Goal: Task Accomplishment & Management: Use online tool/utility

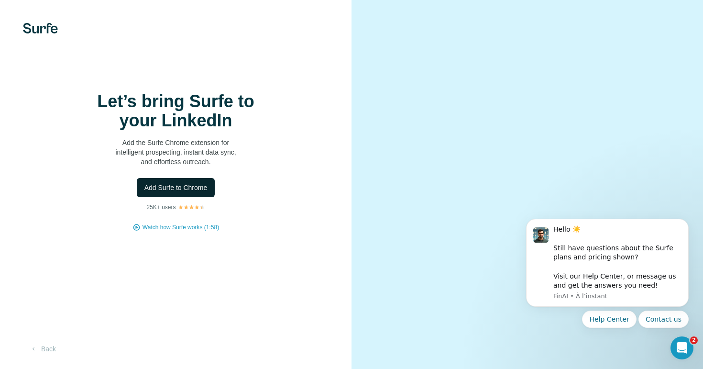
click at [200, 191] on span "Add Surfe to Chrome" at bounding box center [175, 188] width 63 height 10
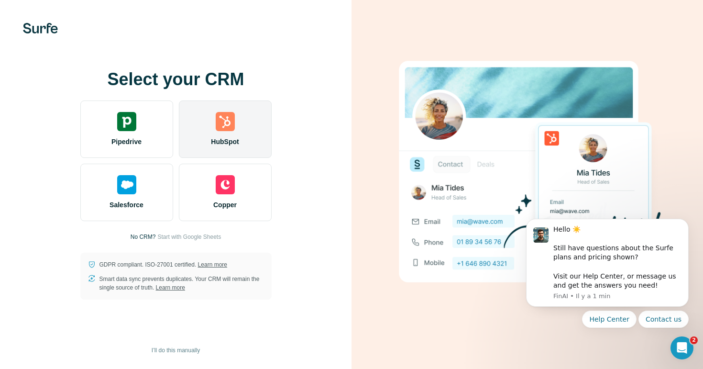
click at [209, 148] on div "HubSpot" at bounding box center [225, 128] width 93 height 57
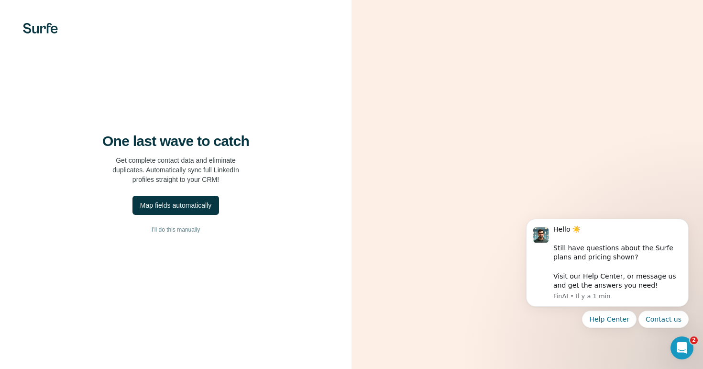
scroll to position [10, 0]
click at [167, 200] on div "Map fields automatically" at bounding box center [175, 205] width 71 height 10
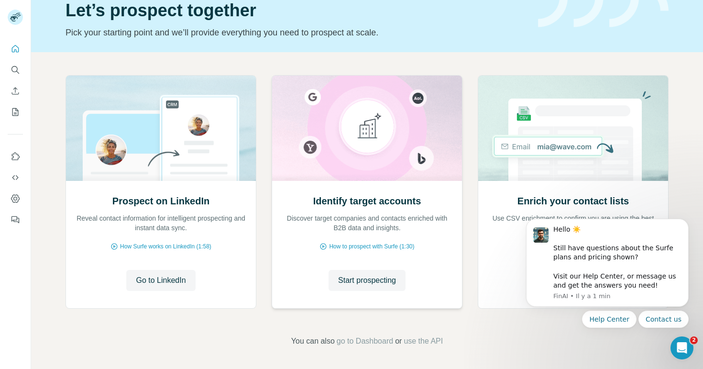
scroll to position [44, 0]
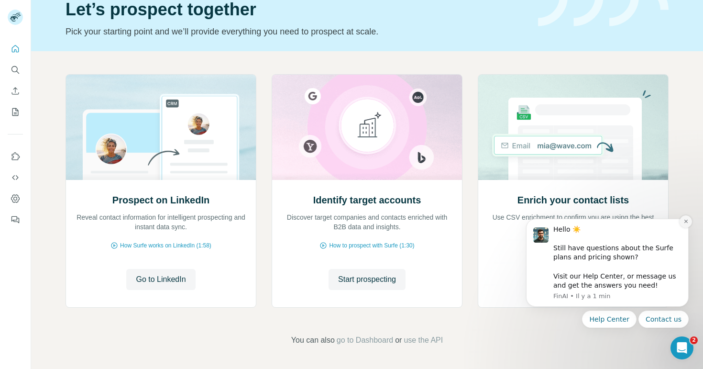
click at [685, 220] on icon "Dismiss notification" at bounding box center [685, 221] width 5 height 5
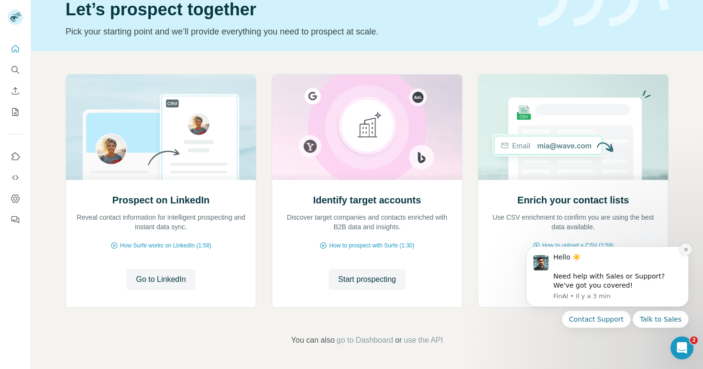
click at [685, 252] on button "Dismiss notification" at bounding box center [685, 249] width 12 height 12
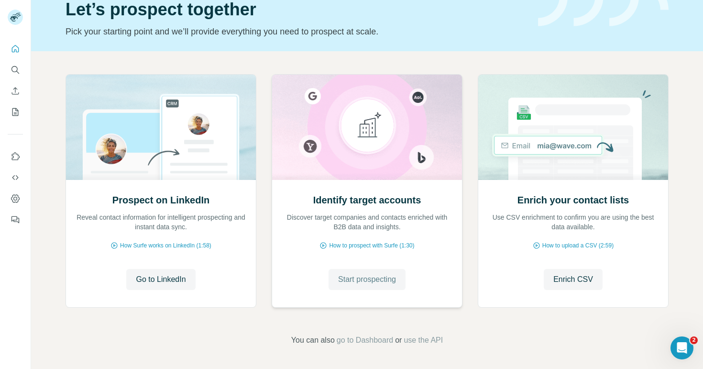
click at [338, 278] on span "Start prospecting" at bounding box center [367, 279] width 58 height 11
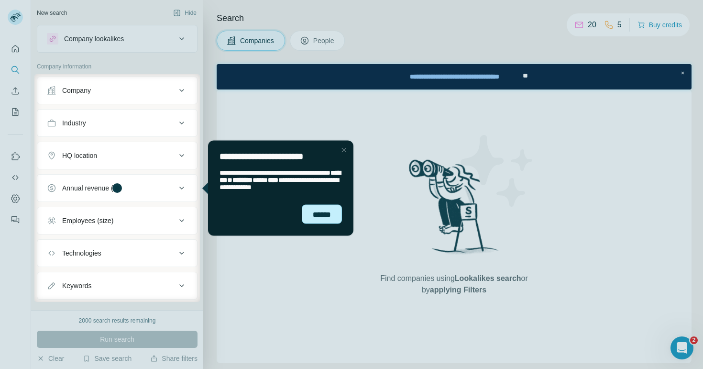
click at [308, 215] on div "******" at bounding box center [322, 214] width 40 height 20
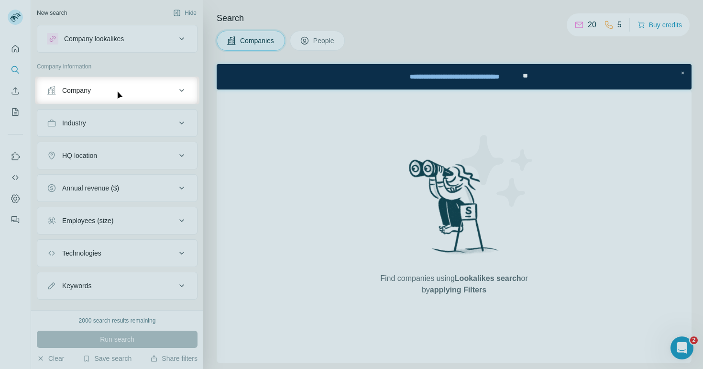
click at [162, 91] on div "Company" at bounding box center [111, 91] width 129 height 10
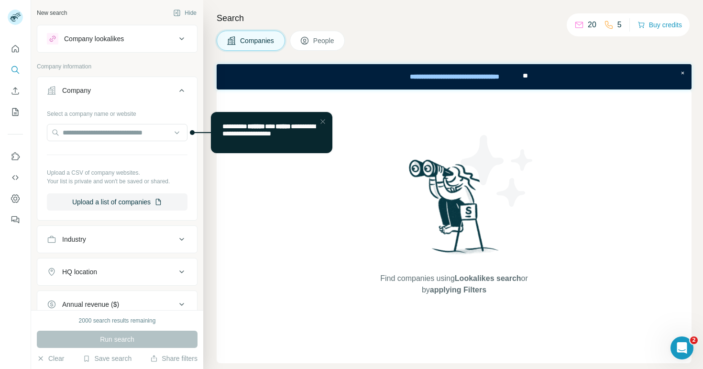
click at [162, 91] on div "Company" at bounding box center [111, 91] width 129 height 10
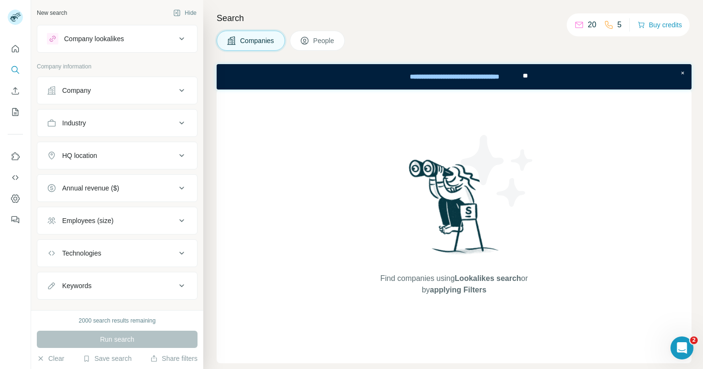
click at [152, 121] on div "Industry" at bounding box center [111, 123] width 129 height 10
click at [130, 140] on div at bounding box center [112, 147] width 118 height 16
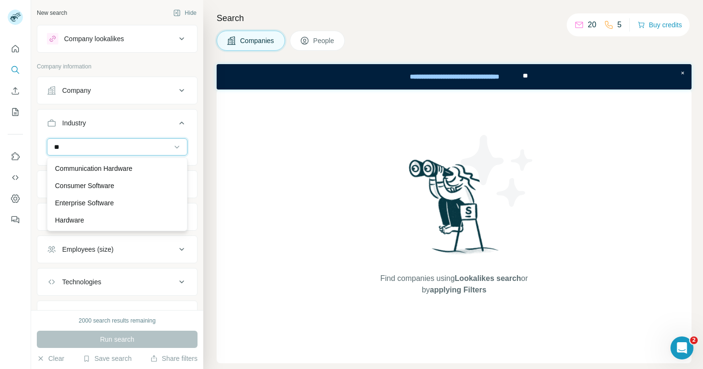
type input "*"
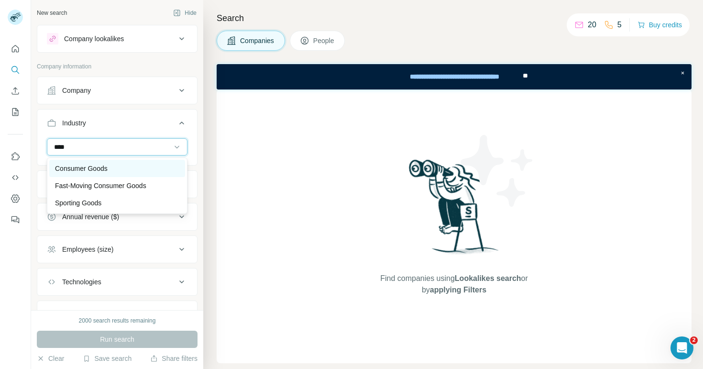
type input "****"
click at [93, 167] on p "Consumer Goods" at bounding box center [81, 169] width 53 height 10
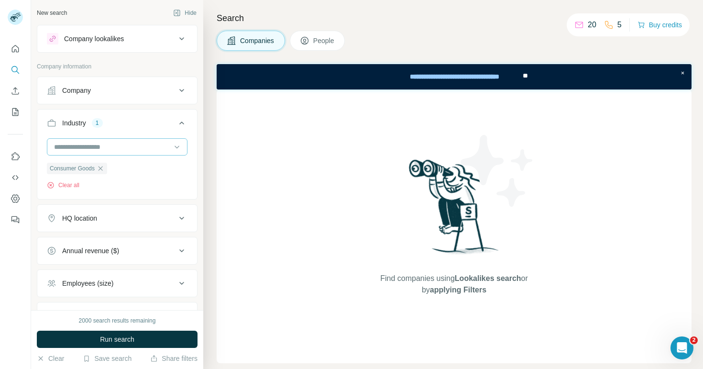
click at [99, 148] on input at bounding box center [112, 147] width 118 height 11
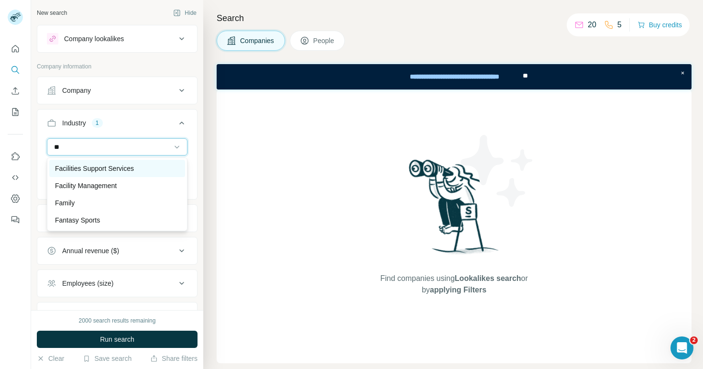
type input "*"
type input "***"
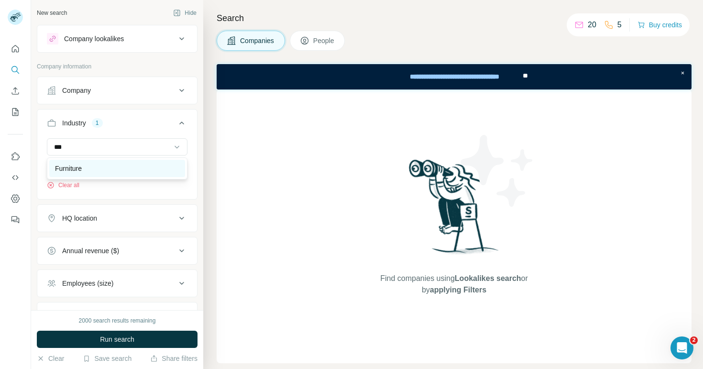
click at [111, 170] on div "Furniture" at bounding box center [117, 169] width 124 height 10
click at [96, 145] on input at bounding box center [112, 147] width 118 height 11
type input "***"
click at [97, 161] on div "Jewelry" at bounding box center [117, 168] width 136 height 17
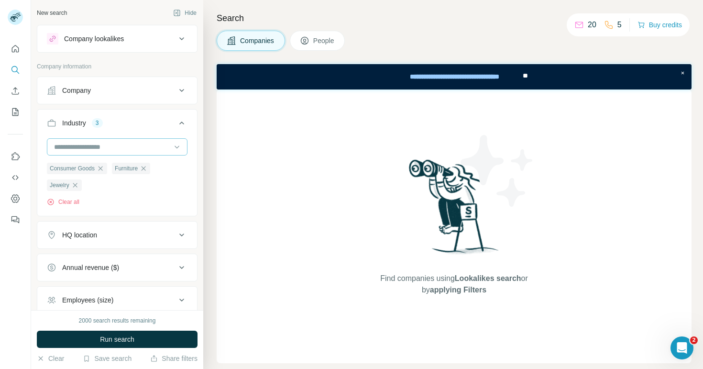
click at [91, 141] on div at bounding box center [112, 147] width 118 height 16
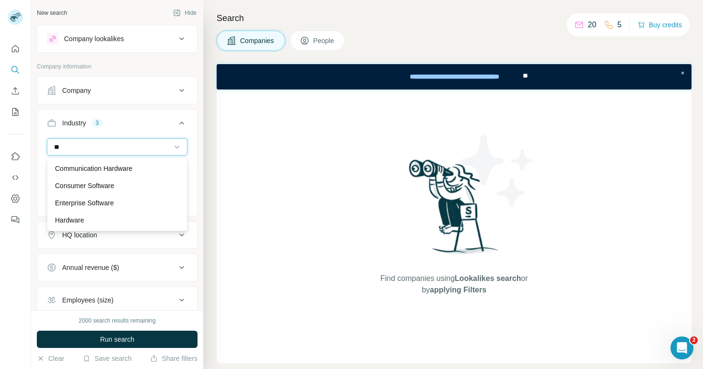
type input "*"
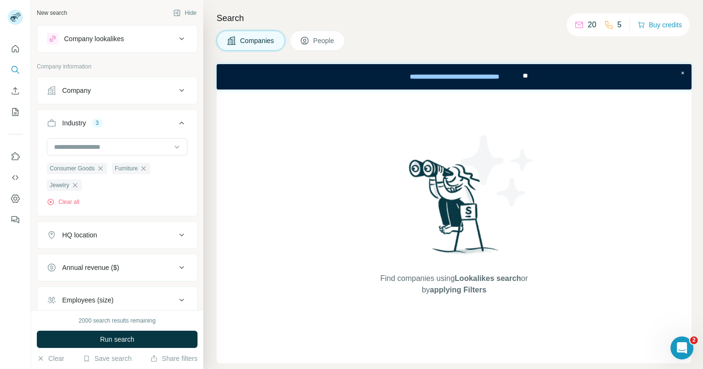
click at [147, 126] on div "Industry 3" at bounding box center [111, 123] width 129 height 10
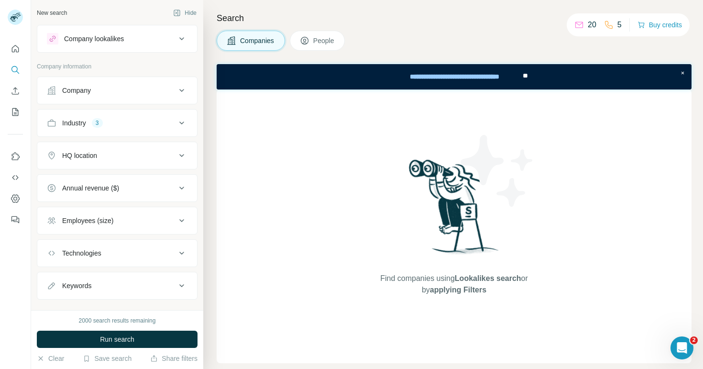
click at [120, 124] on div "Industry 3" at bounding box center [111, 123] width 129 height 10
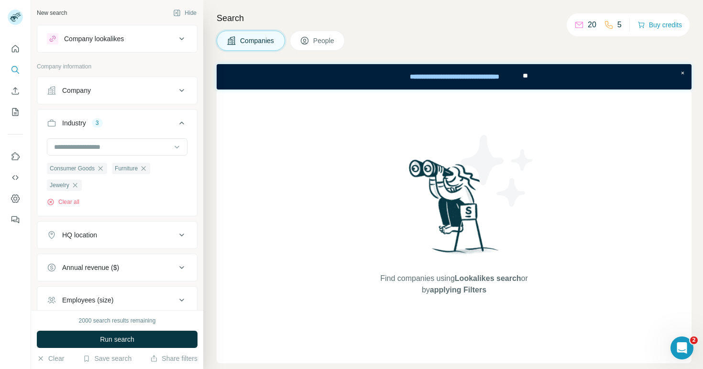
click at [107, 234] on div "HQ location" at bounding box center [111, 235] width 129 height 10
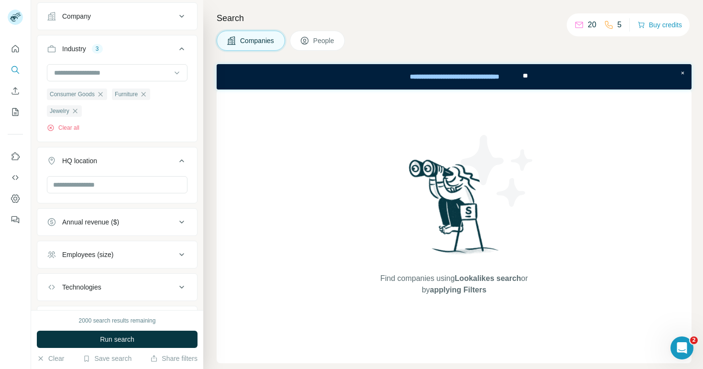
scroll to position [73, 0]
click at [97, 163] on div "HQ location" at bounding box center [79, 162] width 35 height 10
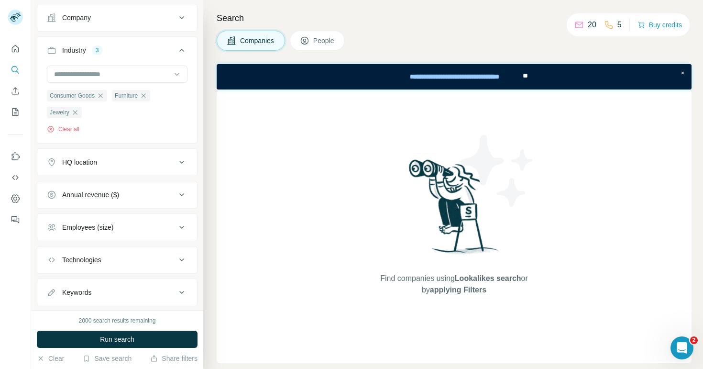
click at [99, 199] on div "Annual revenue ($)" at bounding box center [90, 195] width 57 height 10
click at [56, 235] on icon at bounding box center [52, 233] width 11 height 11
click at [55, 254] on icon at bounding box center [52, 250] width 11 height 11
click at [52, 271] on icon at bounding box center [52, 268] width 11 height 11
click at [53, 289] on icon at bounding box center [52, 286] width 11 height 11
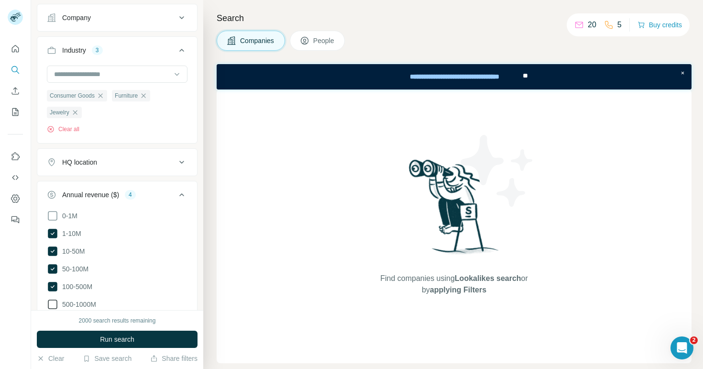
click at [53, 302] on icon at bounding box center [52, 303] width 11 height 11
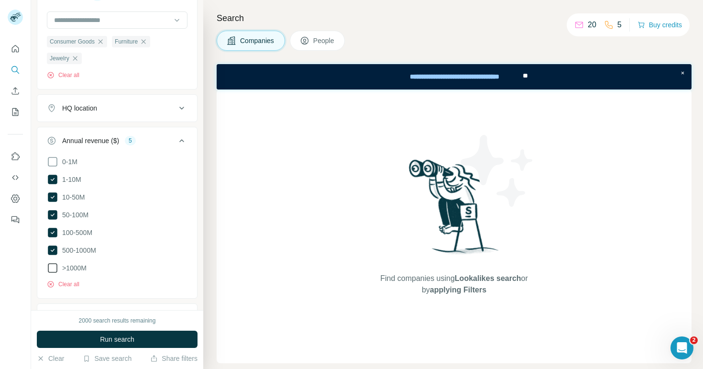
scroll to position [126, 0]
click at [52, 263] on icon at bounding box center [52, 268] width 11 height 11
click at [72, 340] on button "Run search" at bounding box center [117, 338] width 161 height 17
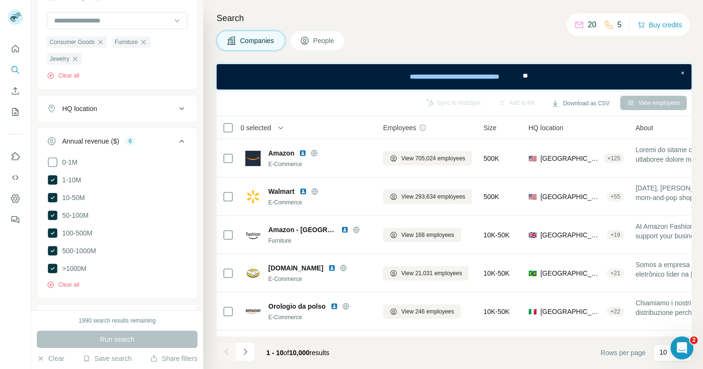
click at [180, 142] on icon at bounding box center [181, 140] width 11 height 11
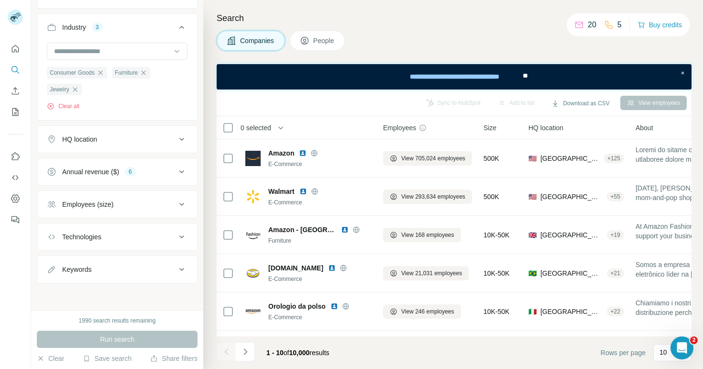
scroll to position [72, 0]
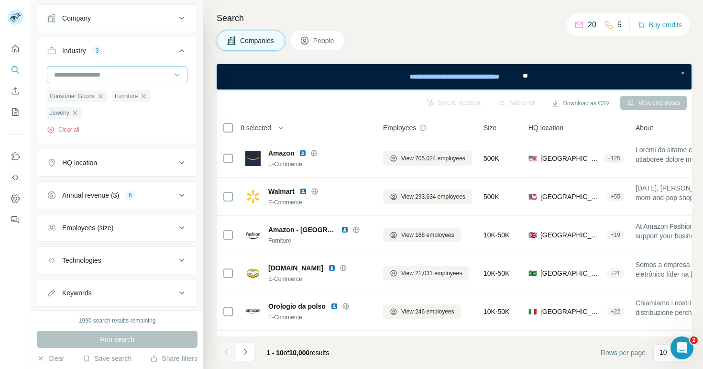
click at [129, 76] on input at bounding box center [112, 74] width 118 height 11
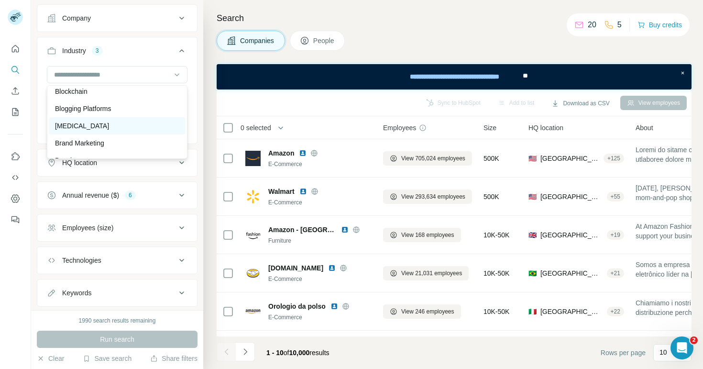
scroll to position [1003, 0]
click at [120, 135] on div "Brand Marketing" at bounding box center [117, 143] width 136 height 17
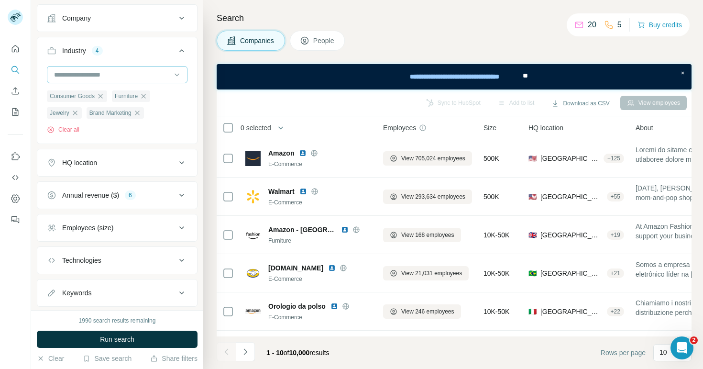
click at [107, 74] on input at bounding box center [112, 74] width 118 height 11
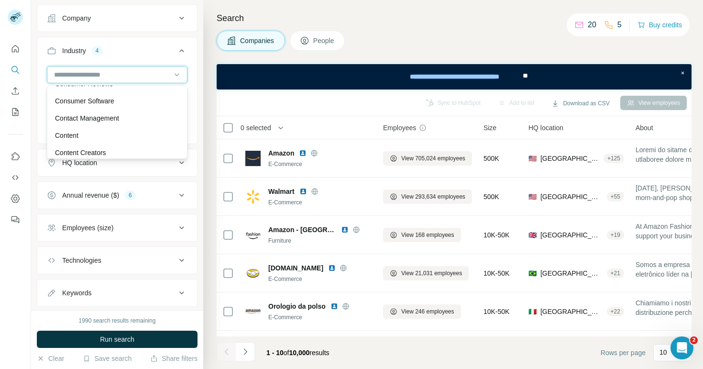
scroll to position [2058, 0]
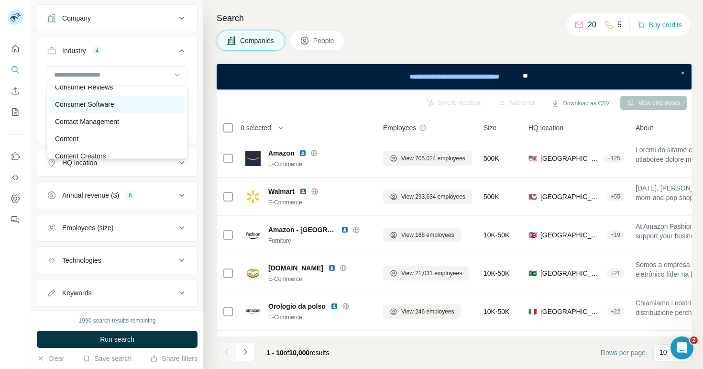
click at [112, 106] on p "Consumer Software" at bounding box center [84, 104] width 59 height 10
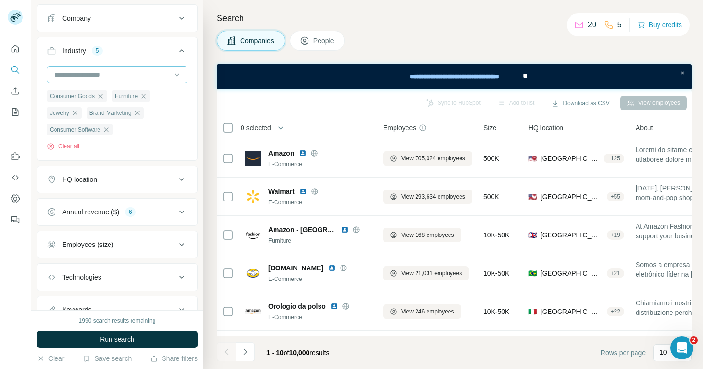
click at [111, 78] on input at bounding box center [112, 74] width 118 height 11
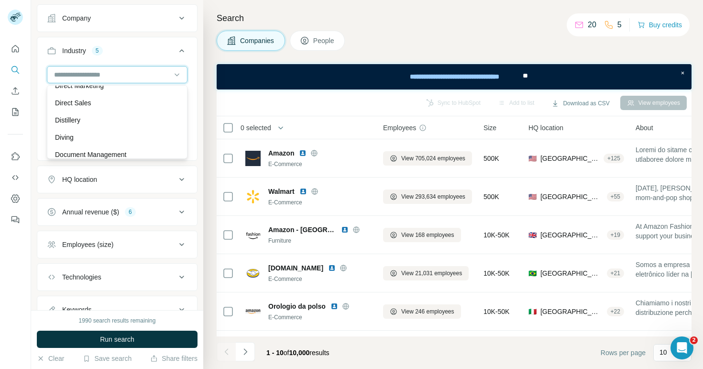
scroll to position [2885, 0]
click at [196, 153] on div "Consumer Goods Furniture Jewelry Brand Marketing Consumer Software Clear all" at bounding box center [117, 112] width 160 height 92
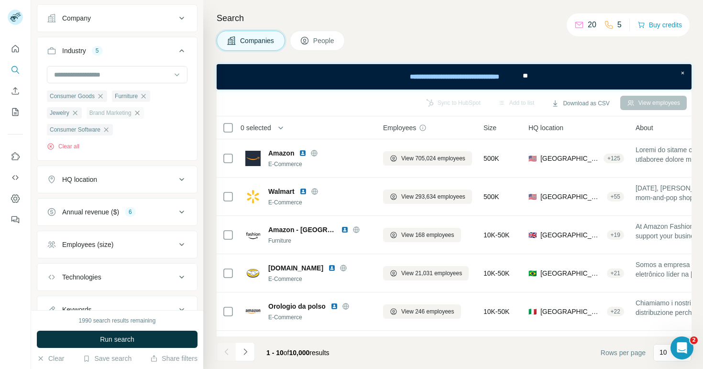
click at [140, 116] on icon "button" at bounding box center [137, 113] width 8 height 8
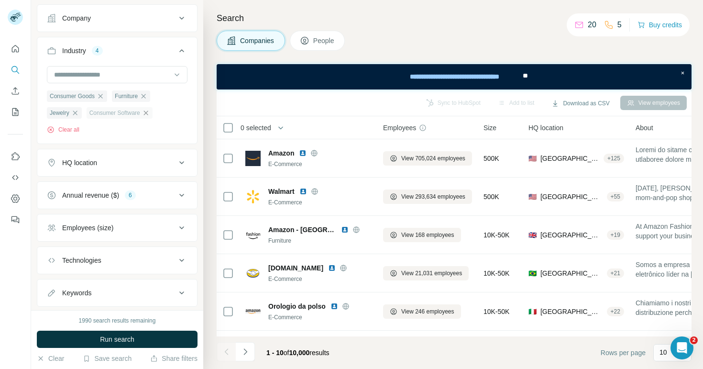
click at [148, 113] on icon "button" at bounding box center [146, 113] width 8 height 8
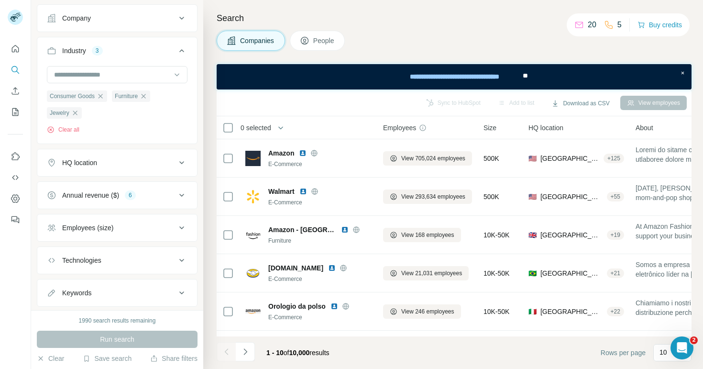
click at [88, 220] on button "Employees (size)" at bounding box center [117, 227] width 160 height 23
click at [88, 225] on div "Employees (size)" at bounding box center [87, 228] width 51 height 10
click at [84, 257] on div "Technologies" at bounding box center [81, 260] width 39 height 10
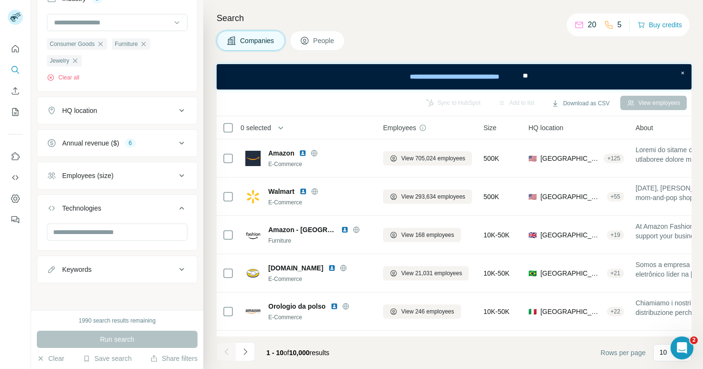
scroll to position [124, 0]
click at [90, 231] on input "text" at bounding box center [117, 231] width 141 height 17
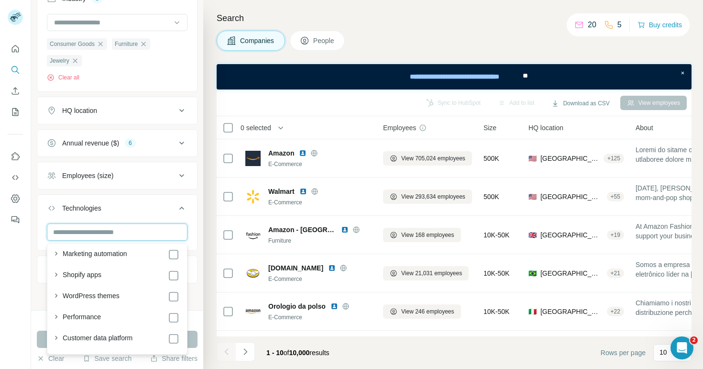
scroll to position [62, 0]
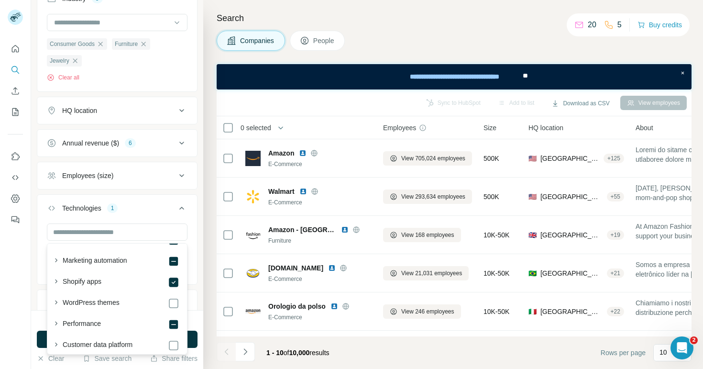
click at [143, 201] on button "Technologies 1" at bounding box center [117, 210] width 160 height 27
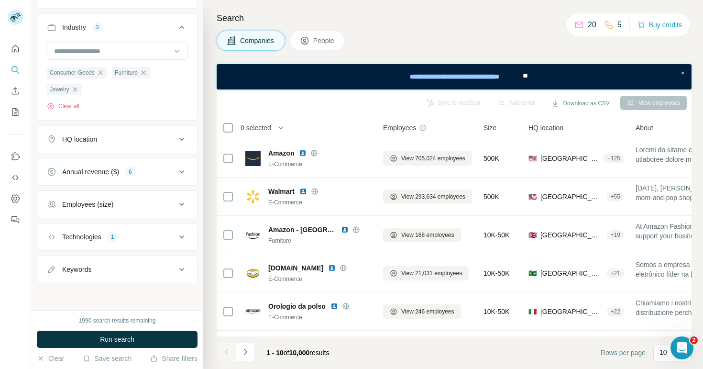
scroll to position [96, 0]
click at [122, 344] on button "Run search" at bounding box center [117, 338] width 161 height 17
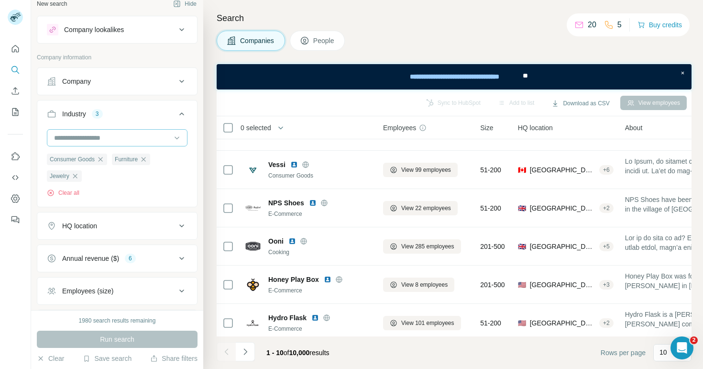
scroll to position [0, 0]
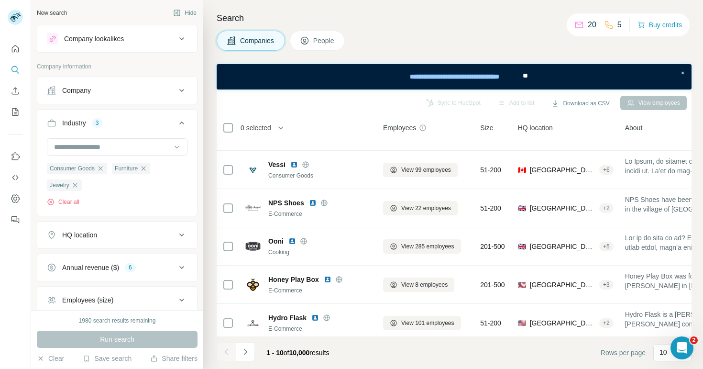
click at [105, 236] on div "HQ location" at bounding box center [111, 235] width 129 height 10
click at [91, 262] on input "text" at bounding box center [117, 258] width 141 height 17
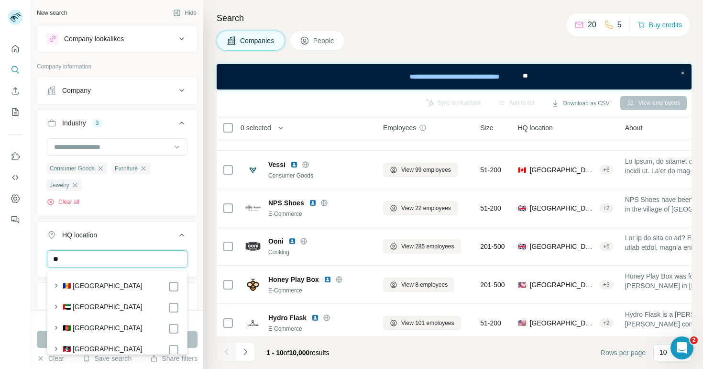
type input "*"
type input "****"
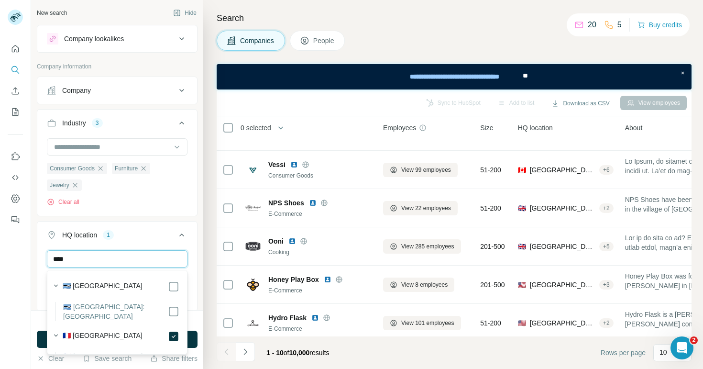
click at [111, 258] on input "****" at bounding box center [117, 258] width 141 height 17
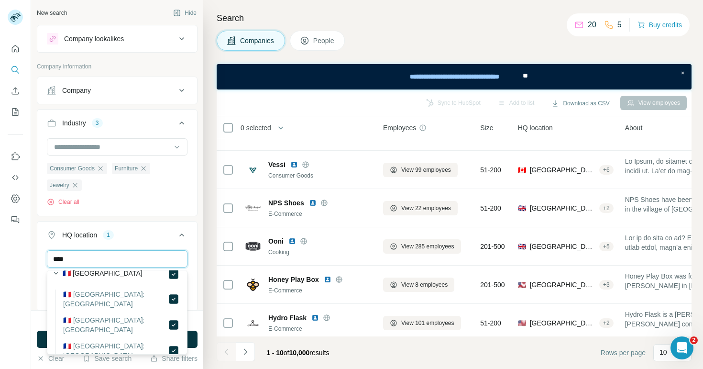
scroll to position [67, 0]
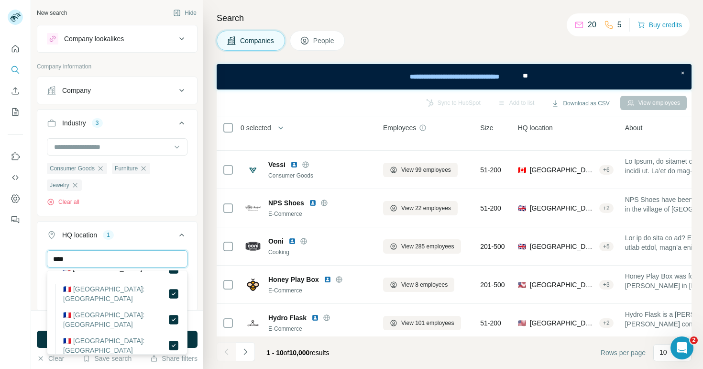
click at [108, 258] on input "****" at bounding box center [117, 258] width 141 height 17
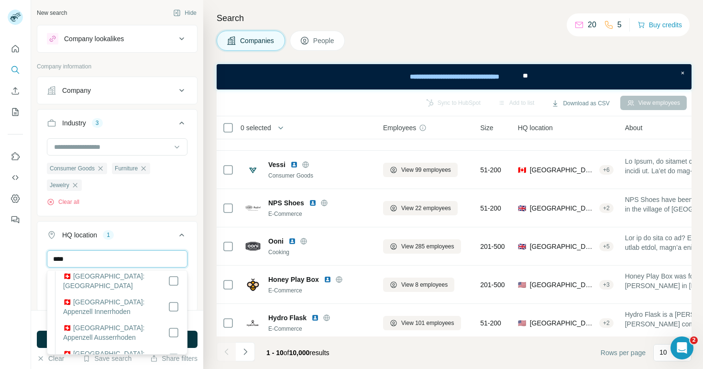
scroll to position [0, 0]
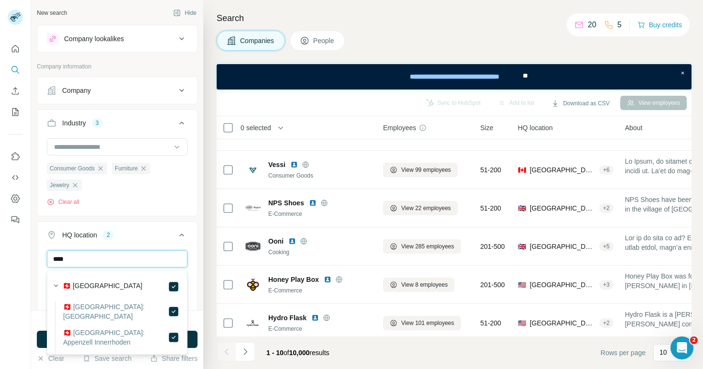
click at [123, 253] on input "****" at bounding box center [117, 258] width 141 height 17
click at [122, 258] on input "****" at bounding box center [117, 258] width 141 height 17
type input "*****"
click at [168, 287] on icon at bounding box center [173, 286] width 11 height 11
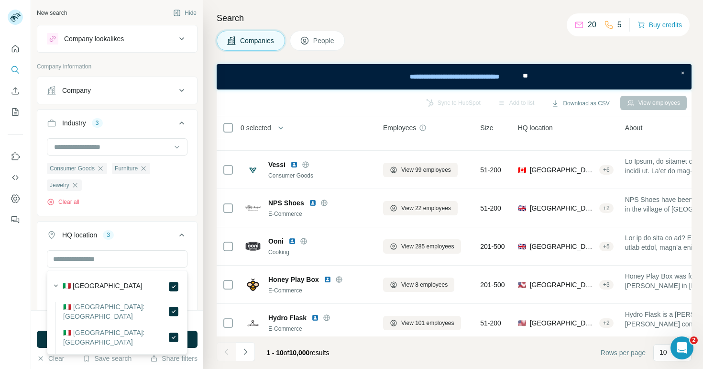
click at [110, 249] on button "HQ location 3" at bounding box center [117, 236] width 160 height 27
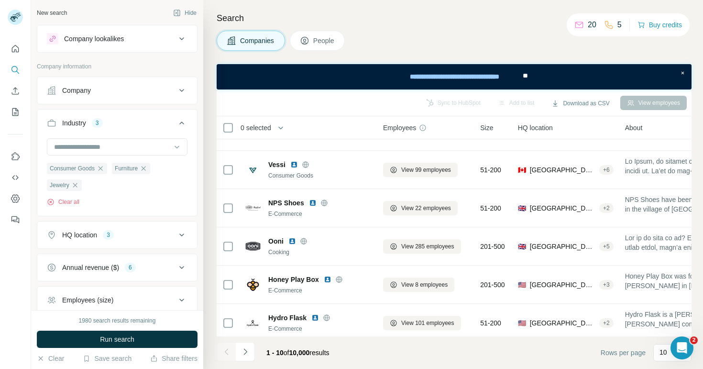
click at [132, 240] on button "HQ location 3" at bounding box center [117, 234] width 160 height 23
click at [110, 261] on input "text" at bounding box center [117, 258] width 141 height 17
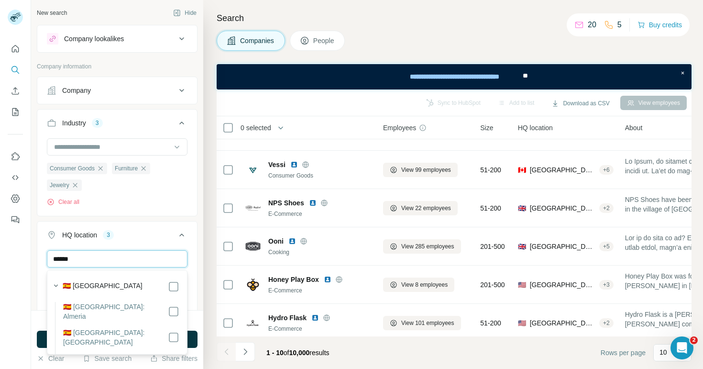
type input "*****"
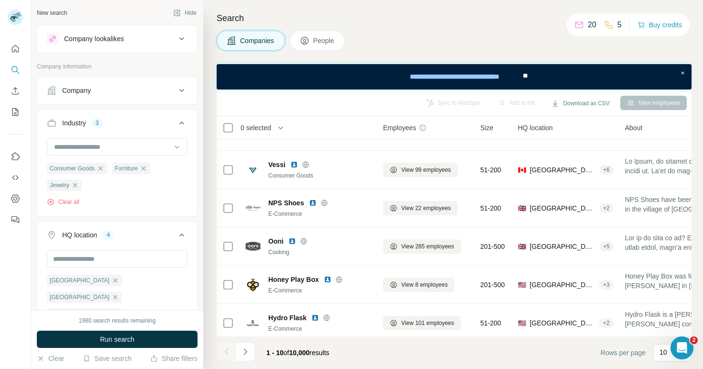
click at [185, 238] on icon at bounding box center [181, 234] width 11 height 11
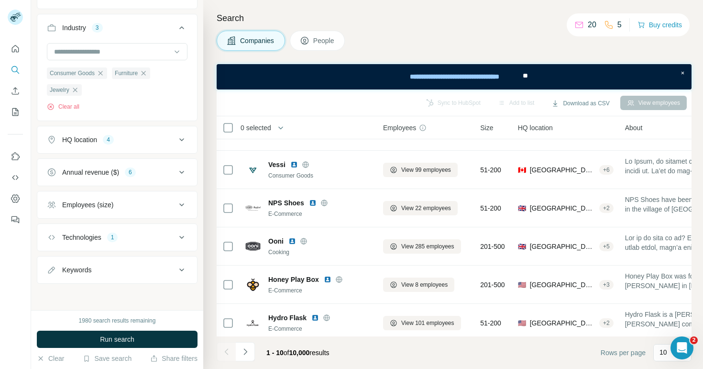
scroll to position [96, 0]
click at [108, 269] on div "Keywords" at bounding box center [111, 269] width 129 height 10
click at [104, 287] on input "text" at bounding box center [107, 292] width 121 height 17
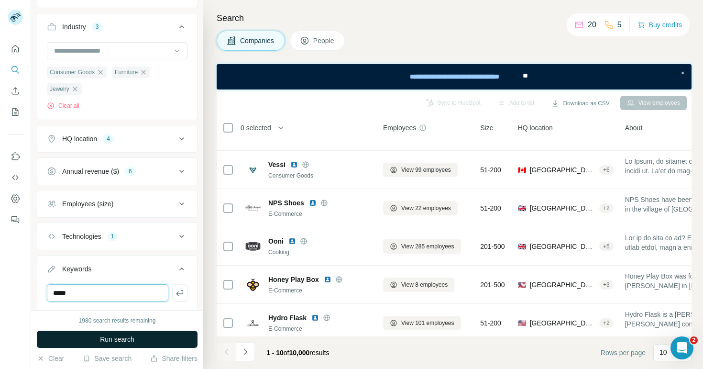
type input "*****"
click at [102, 338] on span "Run search" at bounding box center [117, 339] width 34 height 10
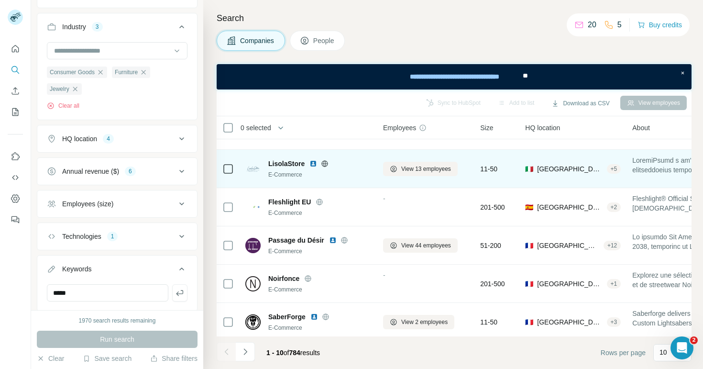
scroll to position [186, 0]
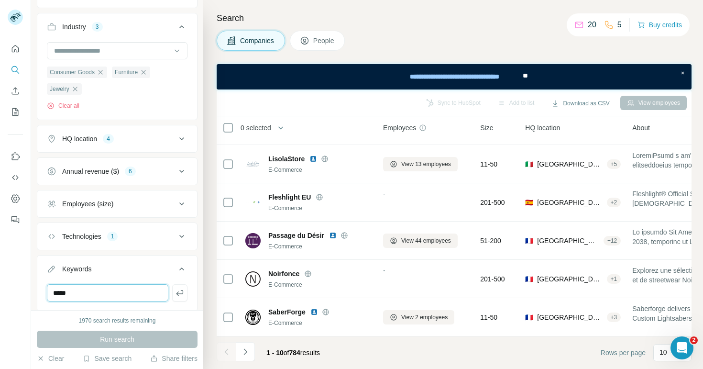
click at [131, 297] on input "*****" at bounding box center [107, 292] width 121 height 17
click at [126, 337] on div "Run search" at bounding box center [117, 338] width 161 height 17
click at [178, 271] on icon at bounding box center [181, 268] width 11 height 11
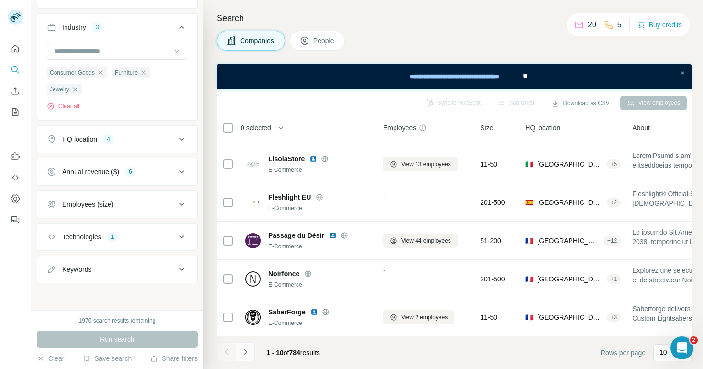
click at [252, 349] on button "Navigate to next page" at bounding box center [245, 351] width 19 height 19
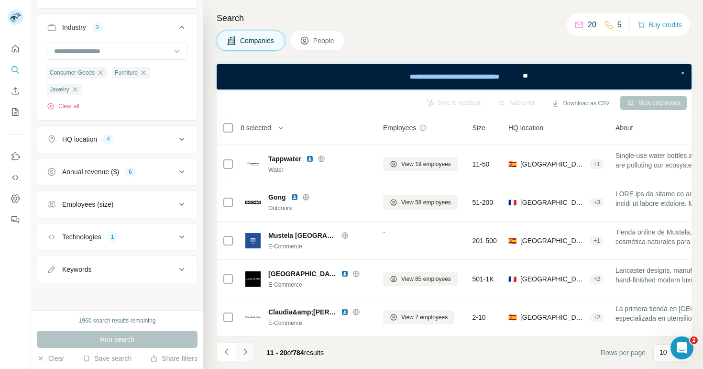
click at [252, 349] on button "Navigate to next page" at bounding box center [245, 351] width 19 height 19
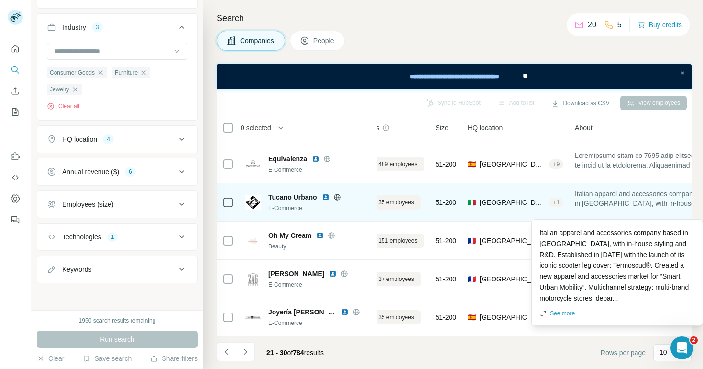
scroll to position [186, 0]
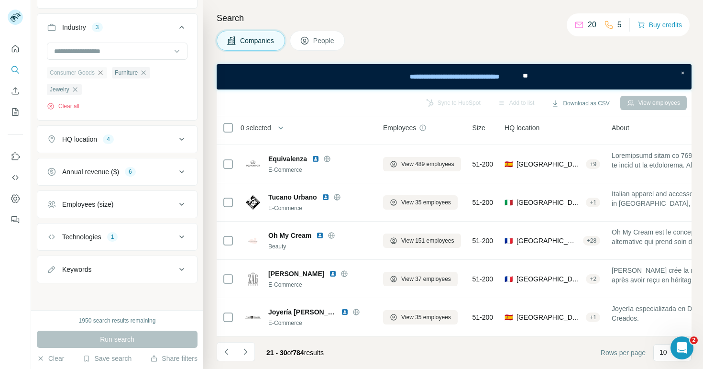
click at [102, 74] on icon "button" at bounding box center [101, 73] width 8 height 8
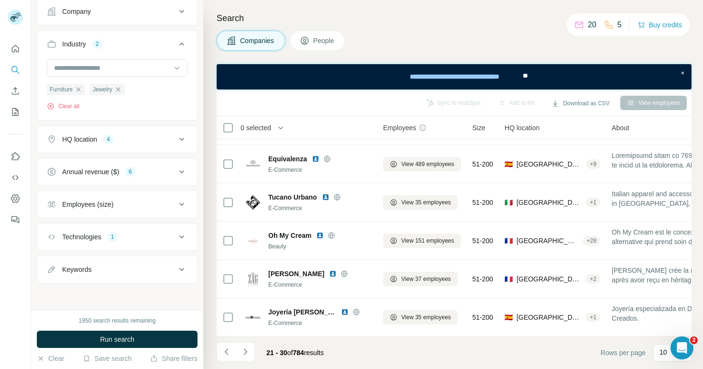
scroll to position [79, 0]
click at [90, 341] on button "Run search" at bounding box center [117, 338] width 161 height 17
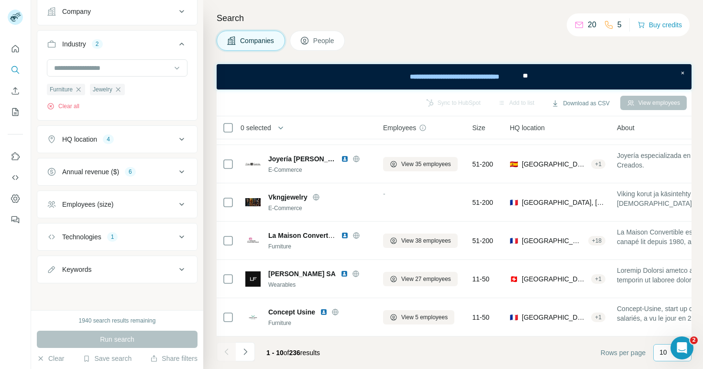
click at [659, 348] on p "10" at bounding box center [663, 352] width 8 height 10
click at [663, 279] on p "60" at bounding box center [665, 279] width 8 height 10
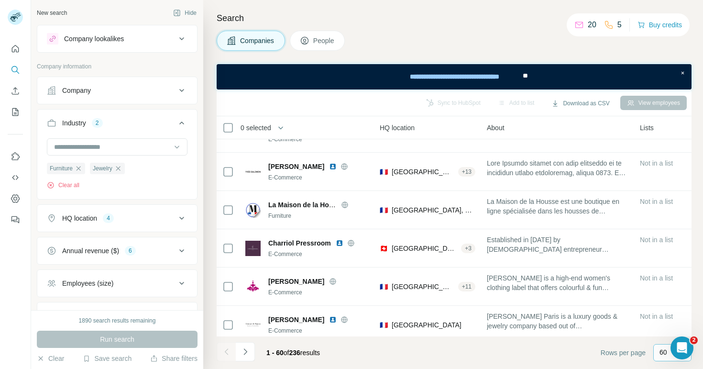
click at [94, 90] on div "Company" at bounding box center [111, 91] width 129 height 10
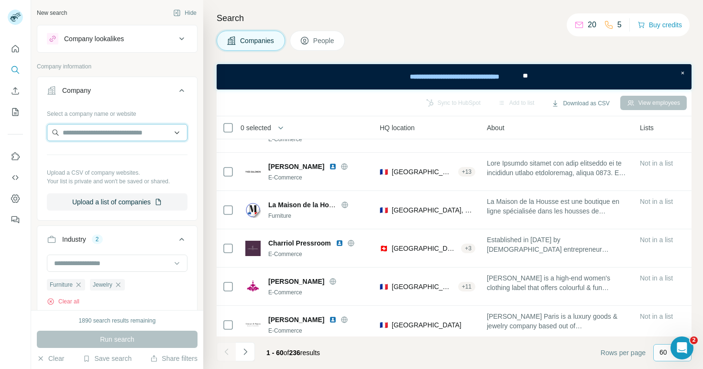
click at [98, 131] on input "text" at bounding box center [117, 132] width 141 height 17
type input "*"
click at [307, 96] on div "Sync to HubSpot Add to list Download as CSV View employees" at bounding box center [453, 102] width 465 height 17
click at [126, 238] on div "Industry 2" at bounding box center [111, 239] width 129 height 10
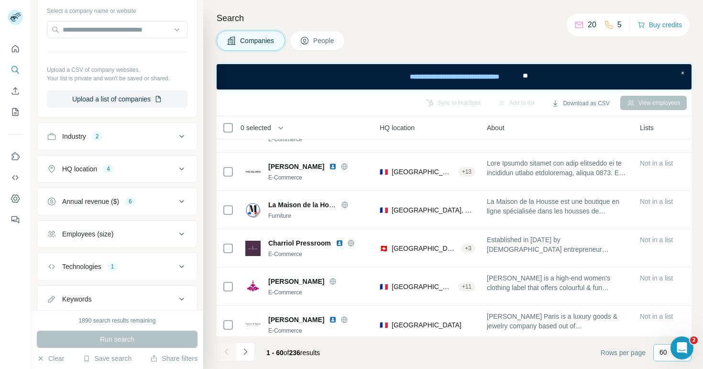
scroll to position [104, 0]
click at [98, 196] on div "Annual revenue ($)" at bounding box center [90, 200] width 57 height 10
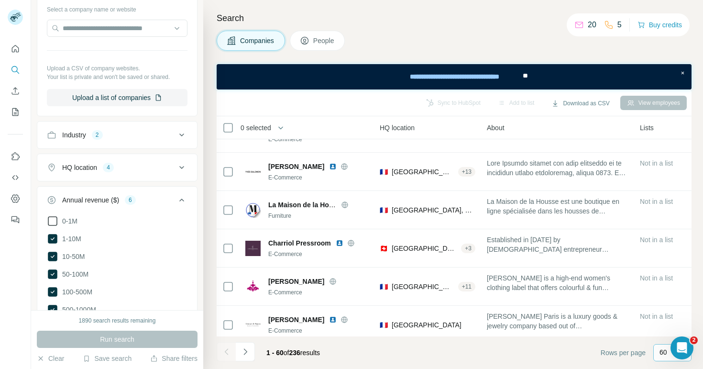
click at [69, 224] on span "0-1M" at bounding box center [67, 221] width 19 height 10
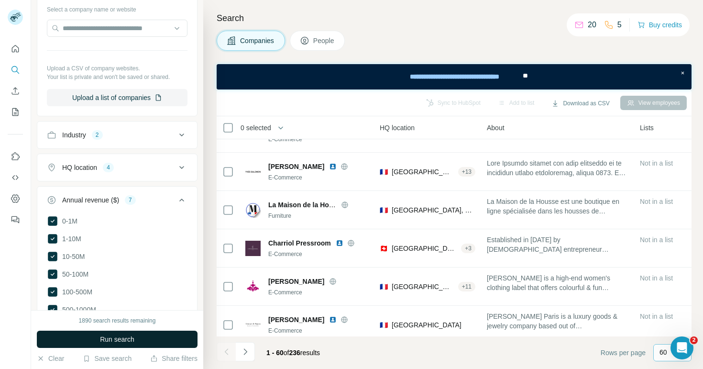
click at [83, 339] on button "Run search" at bounding box center [117, 338] width 161 height 17
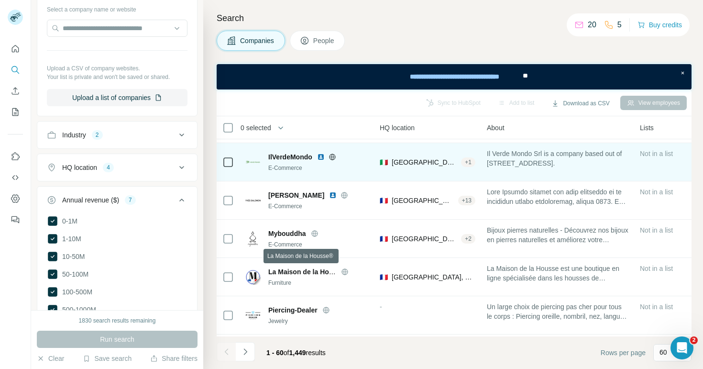
scroll to position [535, 130]
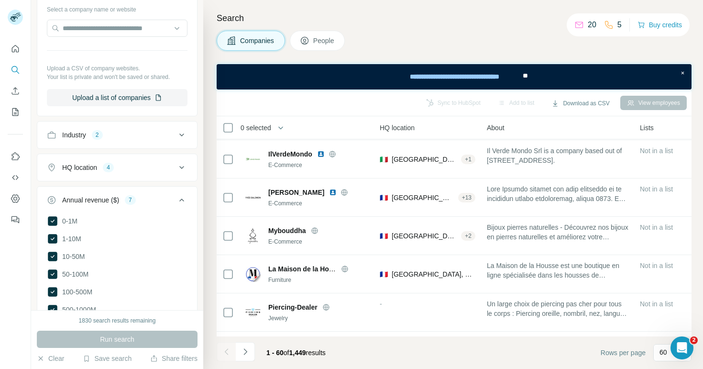
click at [144, 164] on div "HQ location 4" at bounding box center [111, 168] width 129 height 10
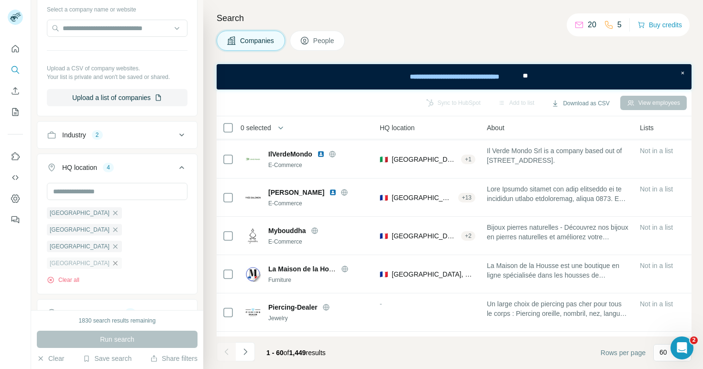
click at [113, 261] on icon "button" at bounding box center [115, 263] width 4 height 4
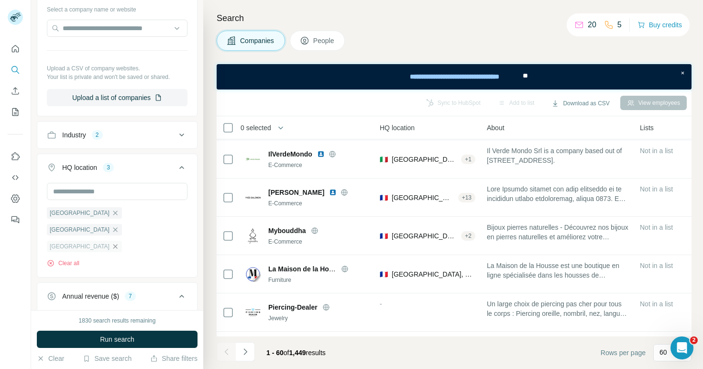
click at [119, 242] on icon "button" at bounding box center [115, 246] width 8 height 8
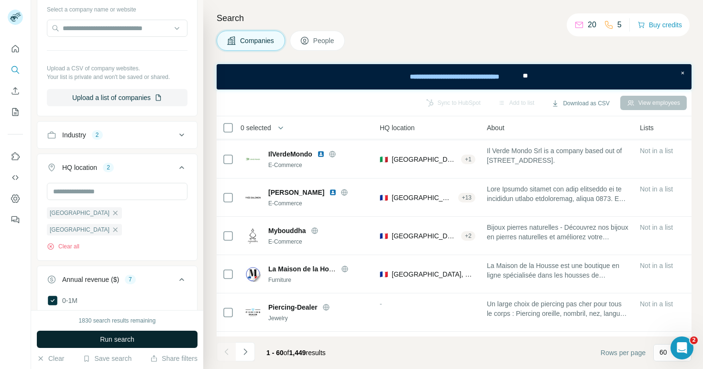
click at [131, 336] on span "Run search" at bounding box center [117, 339] width 34 height 10
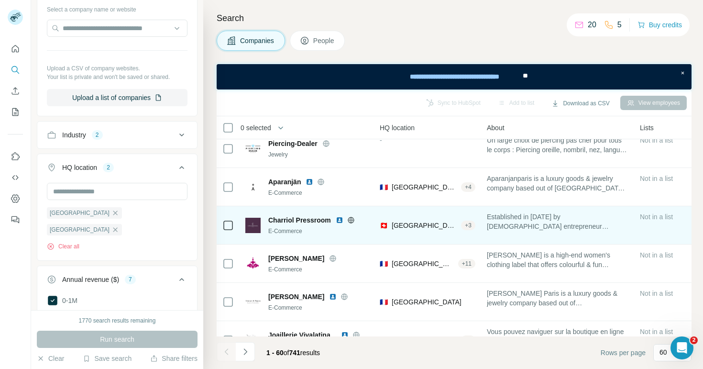
scroll to position [547, 130]
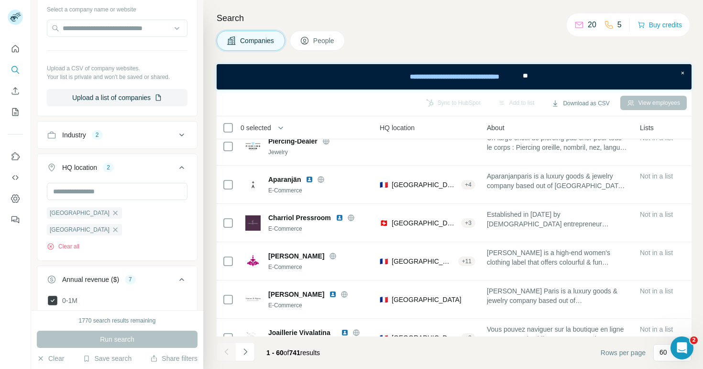
click at [70, 296] on span "0-1M" at bounding box center [67, 301] width 19 height 10
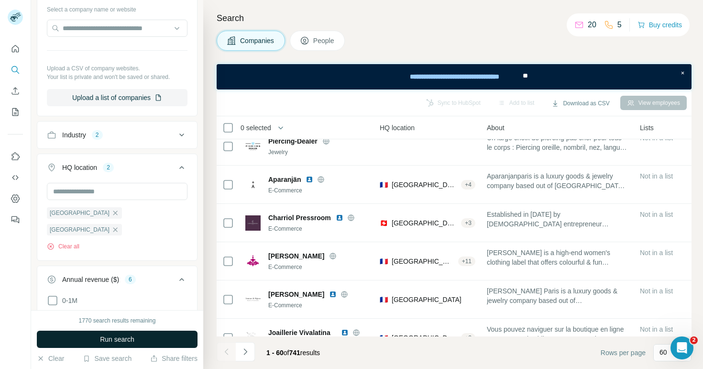
click at [74, 341] on button "Run search" at bounding box center [117, 338] width 161 height 17
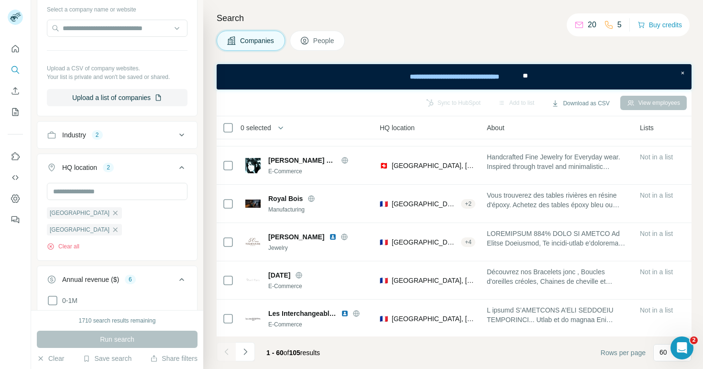
scroll to position [1172, 130]
